Goal: Information Seeking & Learning: Find specific fact

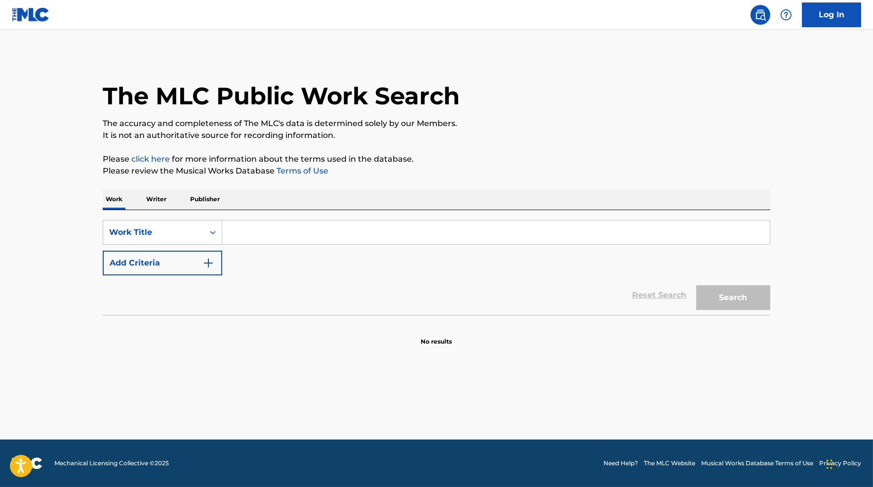
click at [260, 235] on input "Search Form" at bounding box center [496, 232] width 548 height 24
type input "[US_STATE]"
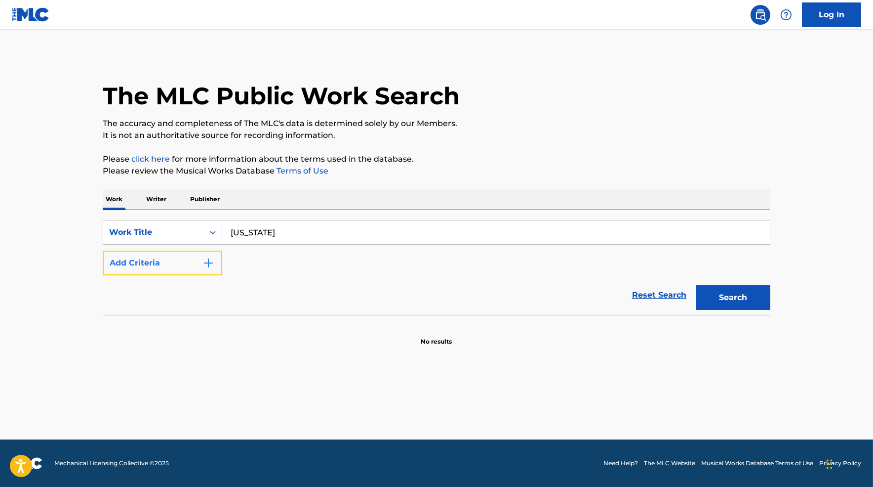
click at [193, 262] on button "Add Criteria" at bounding box center [163, 262] width 120 height 25
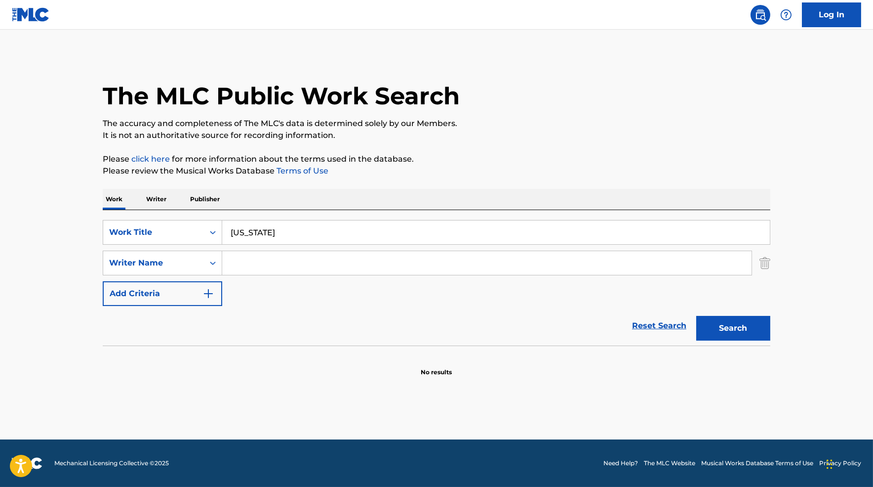
click at [256, 268] on input "Search Form" at bounding box center [487, 263] width 530 height 24
type input "river tiber"
click at [697, 316] on button "Search" at bounding box center [734, 328] width 74 height 25
click at [304, 263] on input "river tiber" at bounding box center [487, 263] width 530 height 24
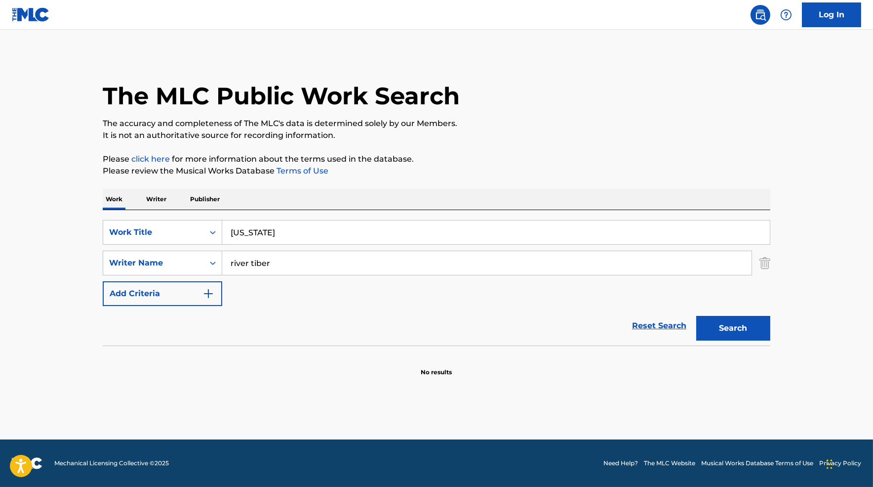
click at [304, 263] on input "river tiber" at bounding box center [487, 263] width 530 height 24
type input "[PERSON_NAME]"
click at [697, 316] on button "Search" at bounding box center [734, 328] width 74 height 25
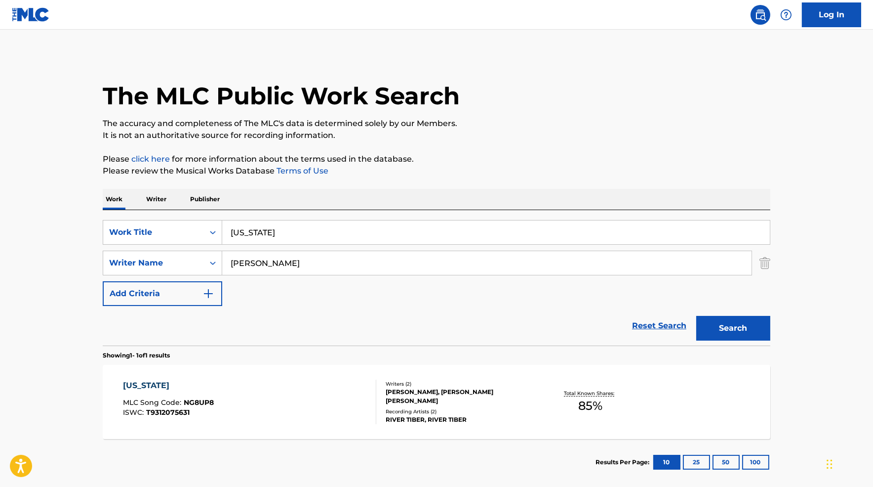
click at [317, 406] on div "[US_STATE] MLC Song Code : NG8UP8 ISWC : T9312075631" at bounding box center [250, 401] width 254 height 44
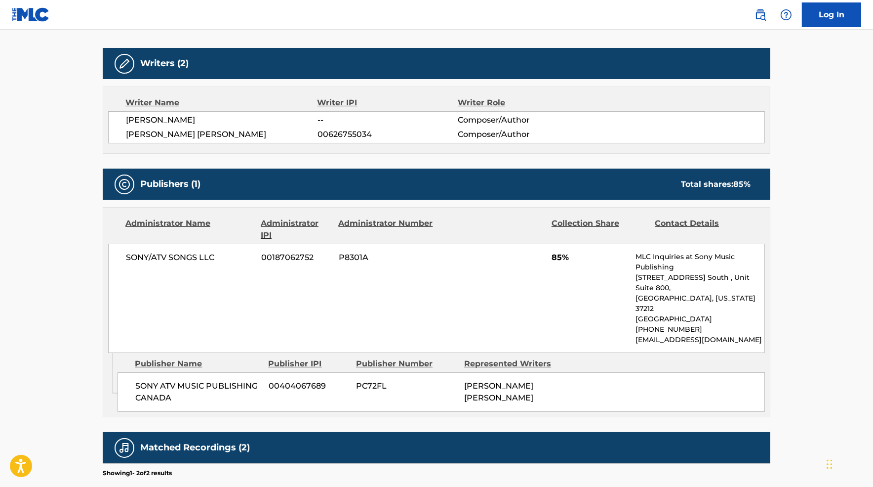
scroll to position [294, 0]
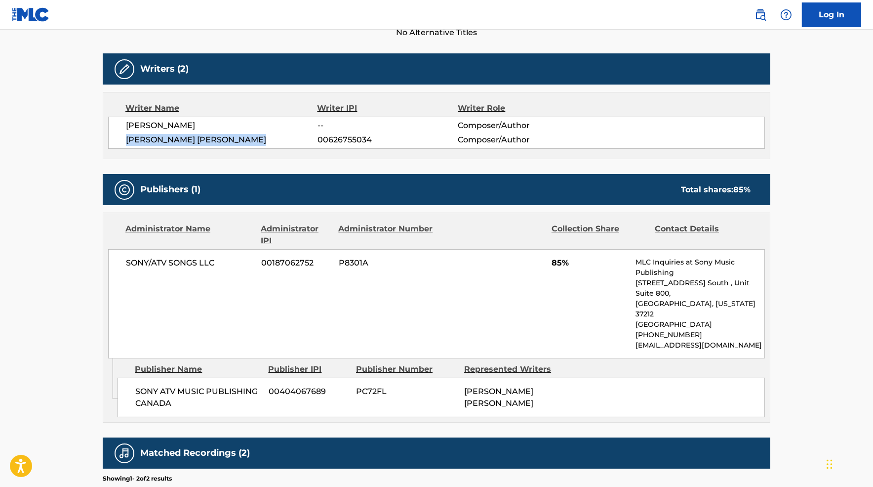
drag, startPoint x: 281, startPoint y: 140, endPoint x: 127, endPoint y: 139, distance: 153.6
click at [127, 139] on span "[PERSON_NAME] [PERSON_NAME]" at bounding box center [222, 140] width 192 height 12
copy span "[PERSON_NAME] [PERSON_NAME]"
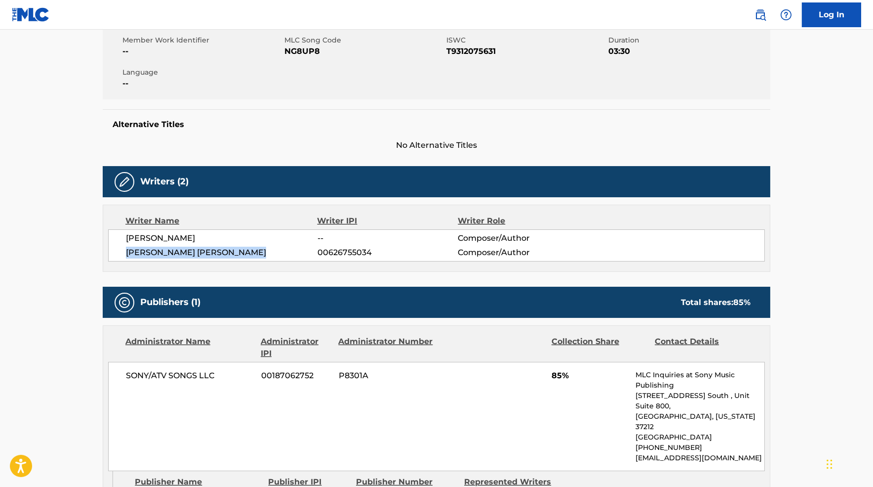
scroll to position [124, 0]
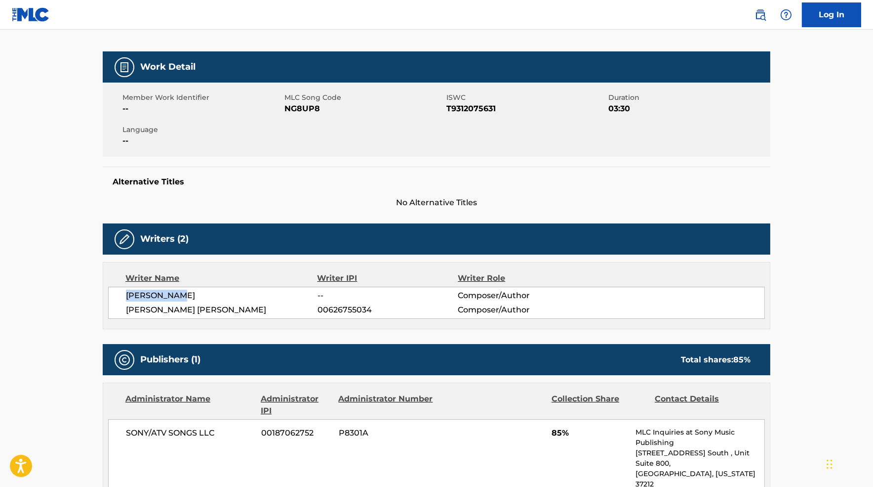
drag, startPoint x: 189, startPoint y: 294, endPoint x: 120, endPoint y: 291, distance: 68.7
click at [121, 291] on div "[PERSON_NAME] -- Composer/Author [PERSON_NAME] [PERSON_NAME] 00626755034 Compos…" at bounding box center [436, 303] width 657 height 32
copy span "[PERSON_NAME]"
click at [485, 337] on div "Work Detail Member Work Identifier -- MLC Song Code NG8UP8 ISWC T9312075631 Dur…" at bounding box center [437, 389] width 668 height 676
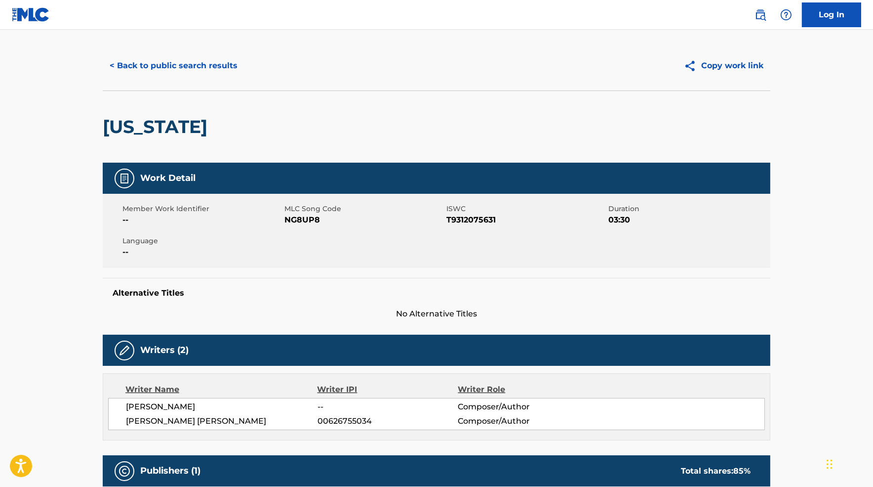
scroll to position [0, 0]
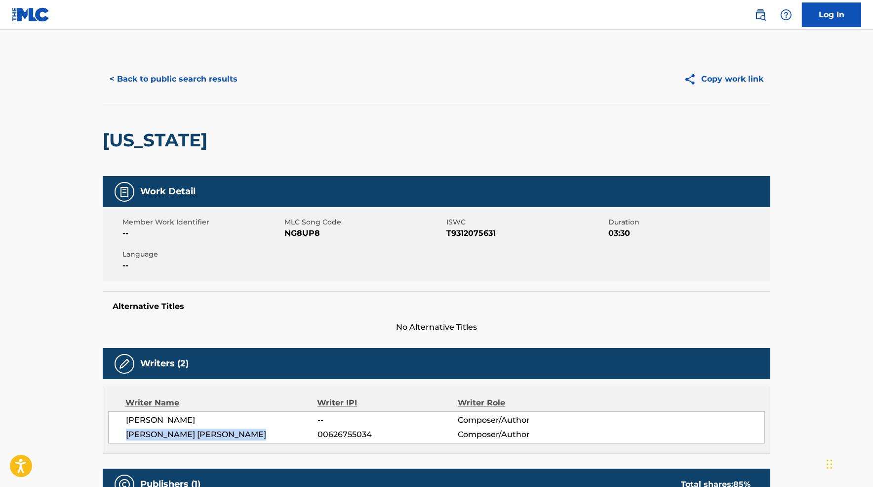
drag, startPoint x: 279, startPoint y: 436, endPoint x: 124, endPoint y: 427, distance: 155.4
click at [124, 427] on div "[PERSON_NAME] -- Composer/Author [PERSON_NAME] [PERSON_NAME] 00626755034 Compos…" at bounding box center [436, 427] width 657 height 32
copy span "[PERSON_NAME] [PERSON_NAME]"
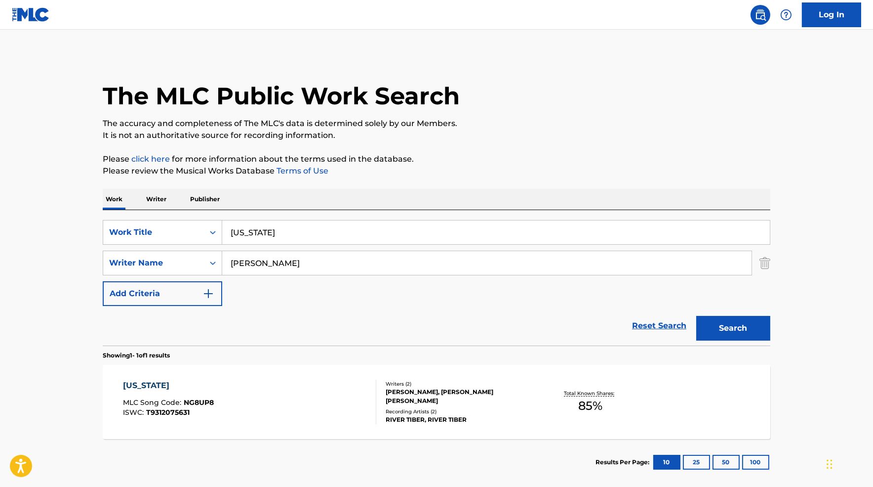
click at [282, 267] on input "[PERSON_NAME]" at bounding box center [487, 263] width 530 height 24
paste input "[PERSON_NAME] [PERSON_NAME]"
type input "[PERSON_NAME] [PERSON_NAME]"
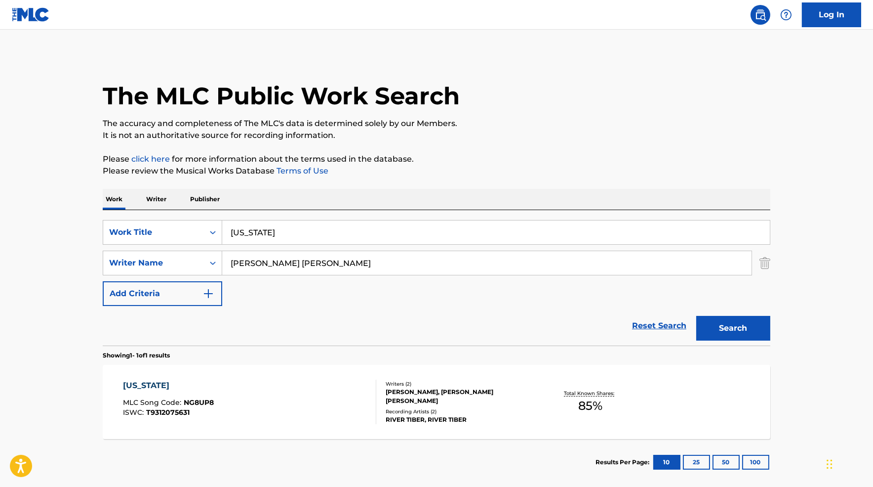
click at [294, 228] on input "[US_STATE]" at bounding box center [496, 232] width 548 height 24
type input "tell her"
click at [697, 316] on button "Search" at bounding box center [734, 328] width 74 height 25
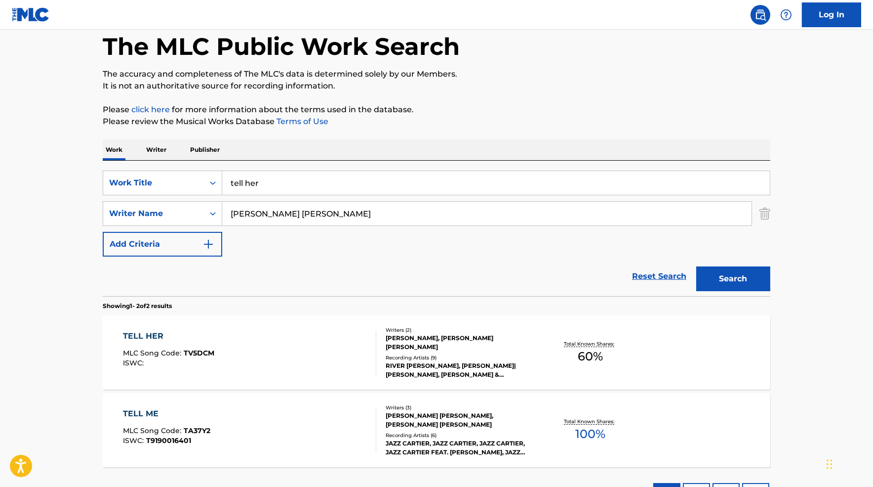
scroll to position [50, 0]
click at [295, 333] on div "TELL HER MLC Song Code : TV5DCM ISWC :" at bounding box center [250, 352] width 254 height 44
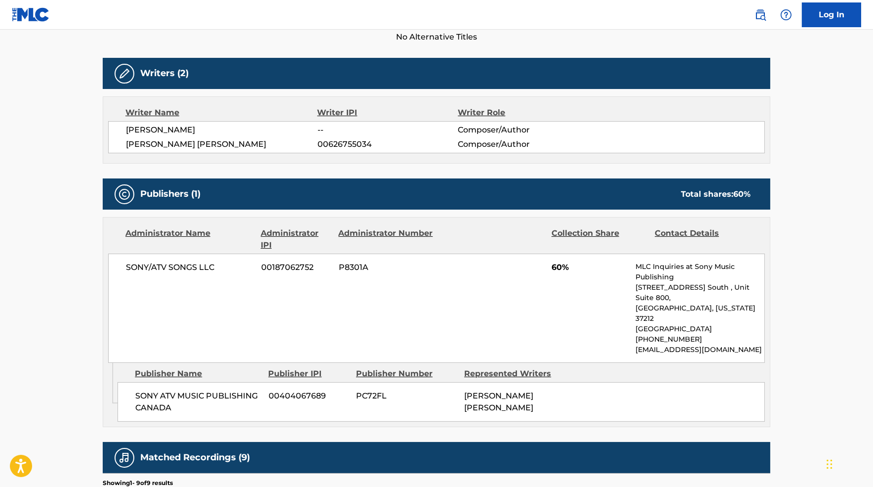
scroll to position [296, 0]
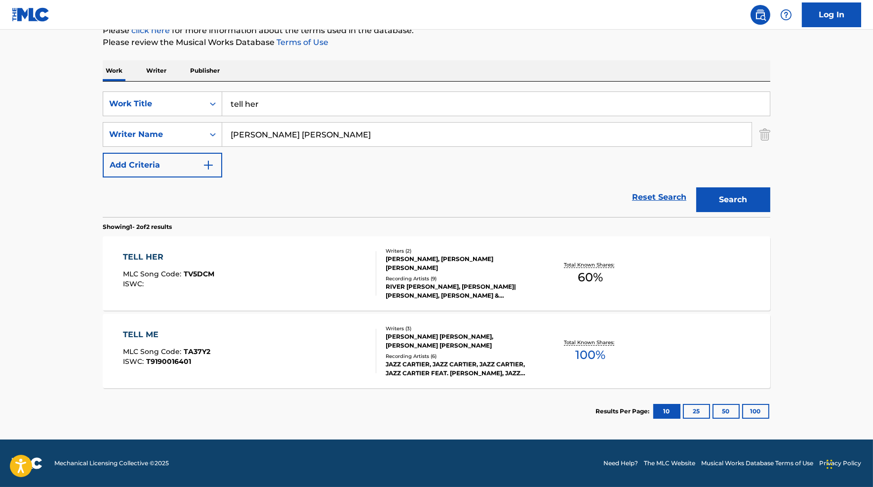
scroll to position [50, 0]
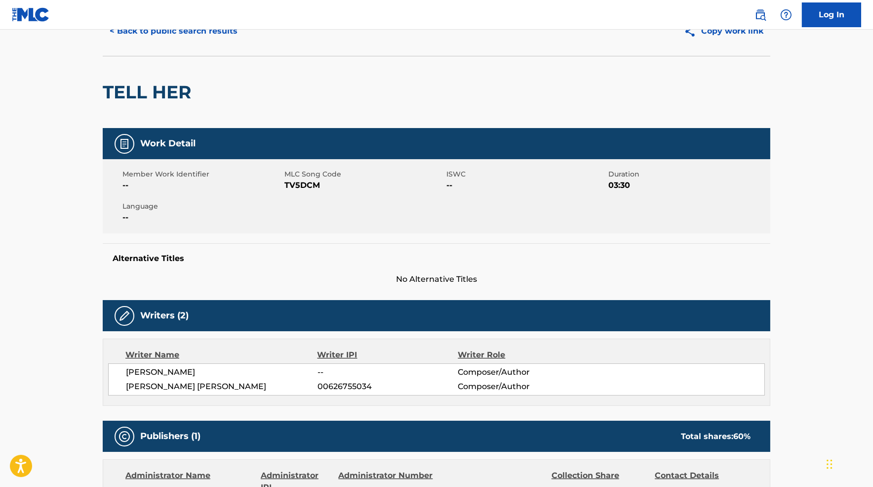
scroll to position [74, 0]
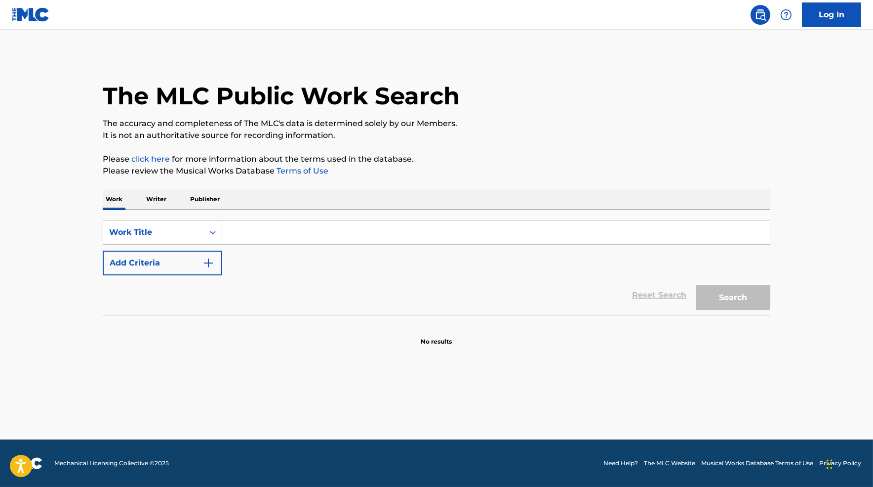
click at [251, 225] on input "Search Form" at bounding box center [496, 232] width 548 height 24
paste input "[PERSON_NAME] [PERSON_NAME]"
click at [246, 235] on input "danvoicu" at bounding box center [496, 232] width 548 height 24
type input "[PERSON_NAME]"
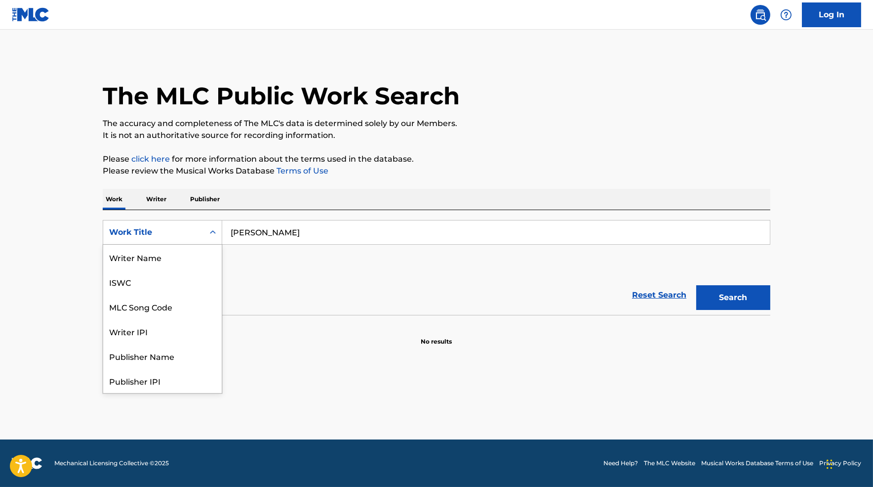
click at [170, 230] on div "Work Title" at bounding box center [153, 232] width 89 height 12
click at [174, 253] on div "Writer Name" at bounding box center [162, 257] width 119 height 25
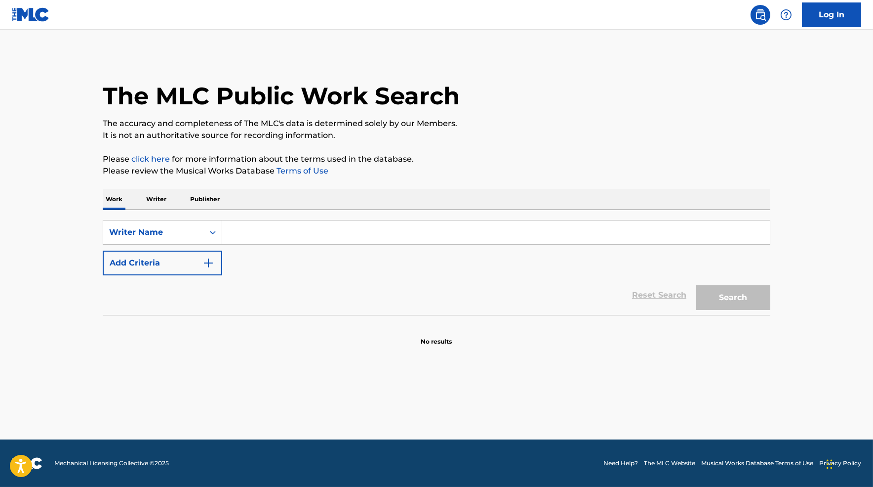
click at [269, 230] on input "Search Form" at bounding box center [496, 232] width 548 height 24
type input "[PERSON_NAME]"
click at [697, 285] on button "Search" at bounding box center [734, 297] width 74 height 25
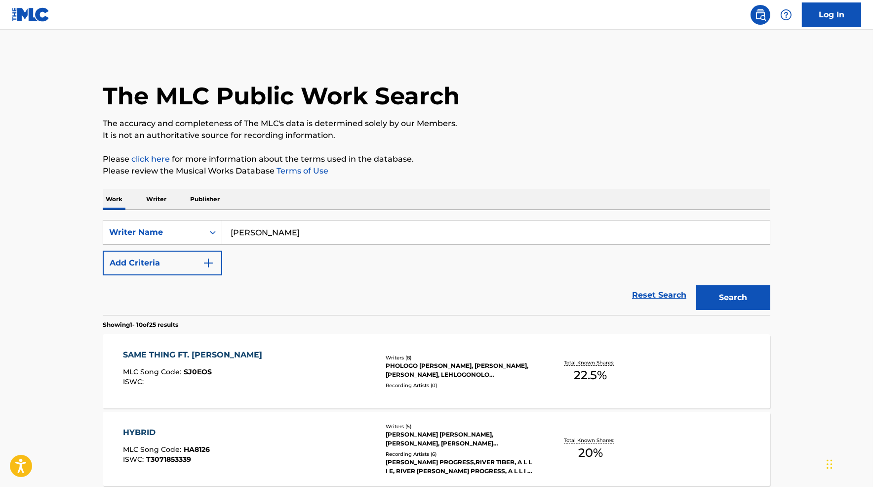
click at [329, 366] on div "SAME THING FT. JAY JODY MLC Song Code : SJ0EOS ISWC :" at bounding box center [250, 371] width 254 height 44
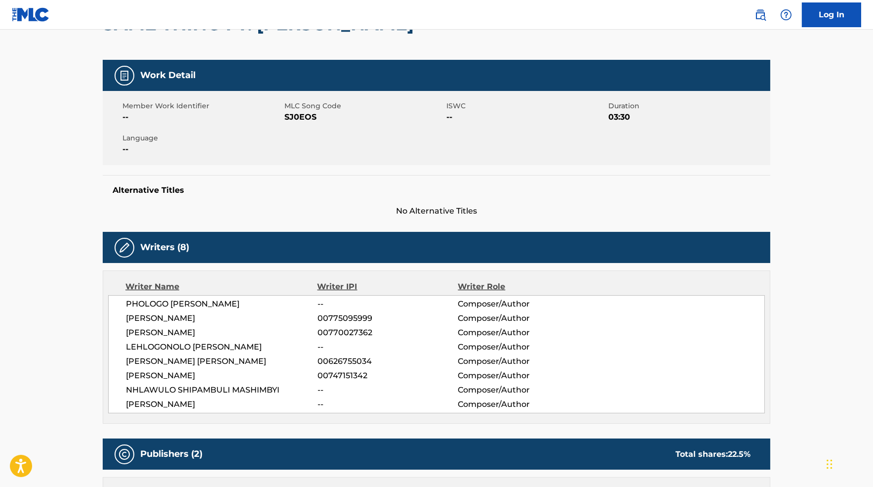
scroll to position [118, 0]
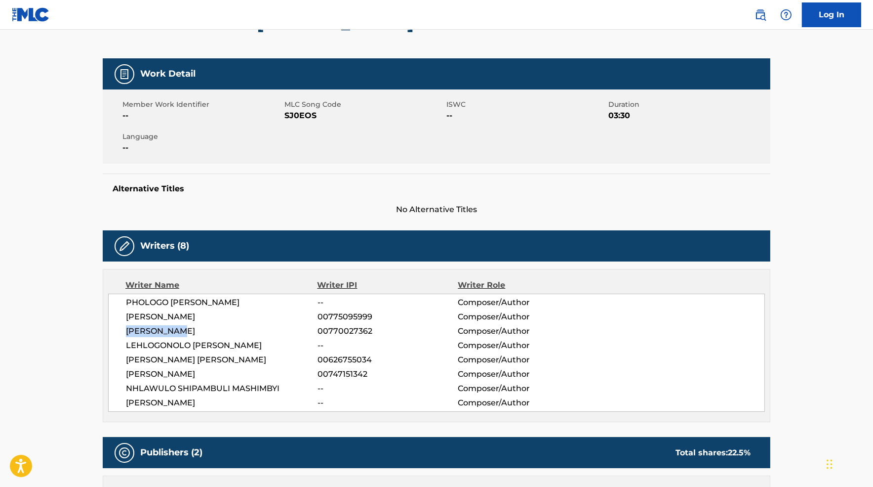
drag, startPoint x: 181, startPoint y: 331, endPoint x: 115, endPoint y: 331, distance: 66.7
click at [115, 331] on div "PHOLOGO JUDAH SOLOMON MATABOGE -- Composer/Author DAVID LEWIS 00775095999 Compo…" at bounding box center [436, 352] width 657 height 118
copy span "[PERSON_NAME]"
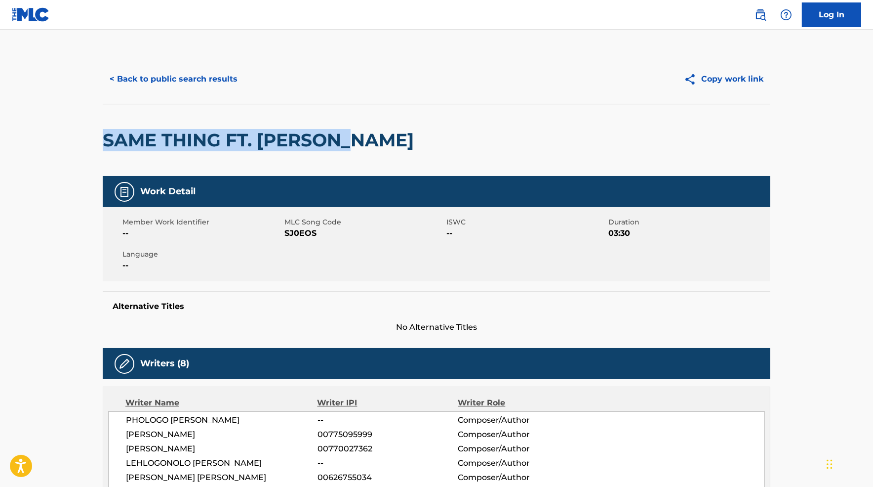
drag, startPoint x: 346, startPoint y: 153, endPoint x: 90, endPoint y: 133, distance: 257.2
copy h2 "SAME THING FT. JAY JODY"
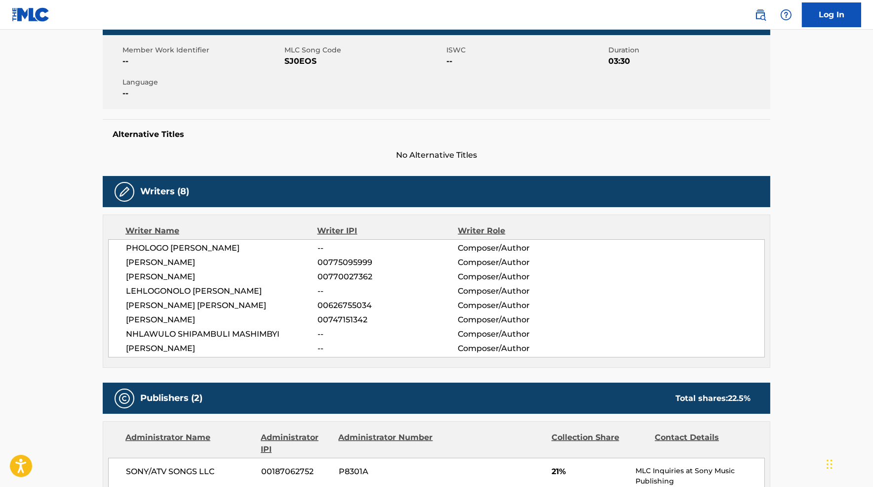
scroll to position [220, 0]
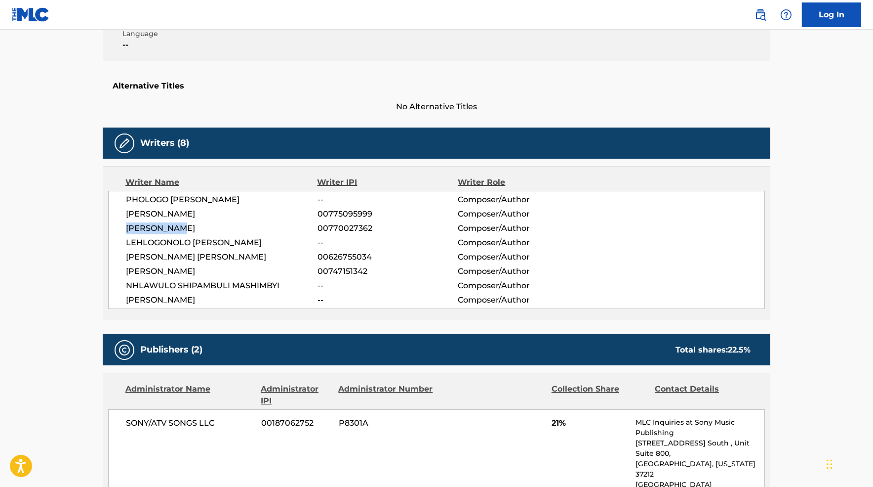
drag, startPoint x: 179, startPoint y: 229, endPoint x: 125, endPoint y: 226, distance: 53.9
click at [126, 226] on span "[PERSON_NAME]" at bounding box center [222, 228] width 192 height 12
copy span "[PERSON_NAME]"
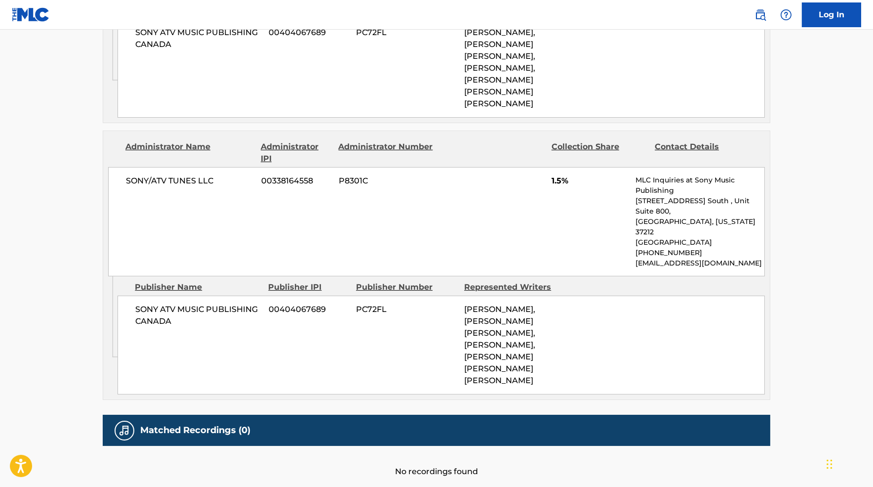
scroll to position [818, 0]
